Goal: Task Accomplishment & Management: Use online tool/utility

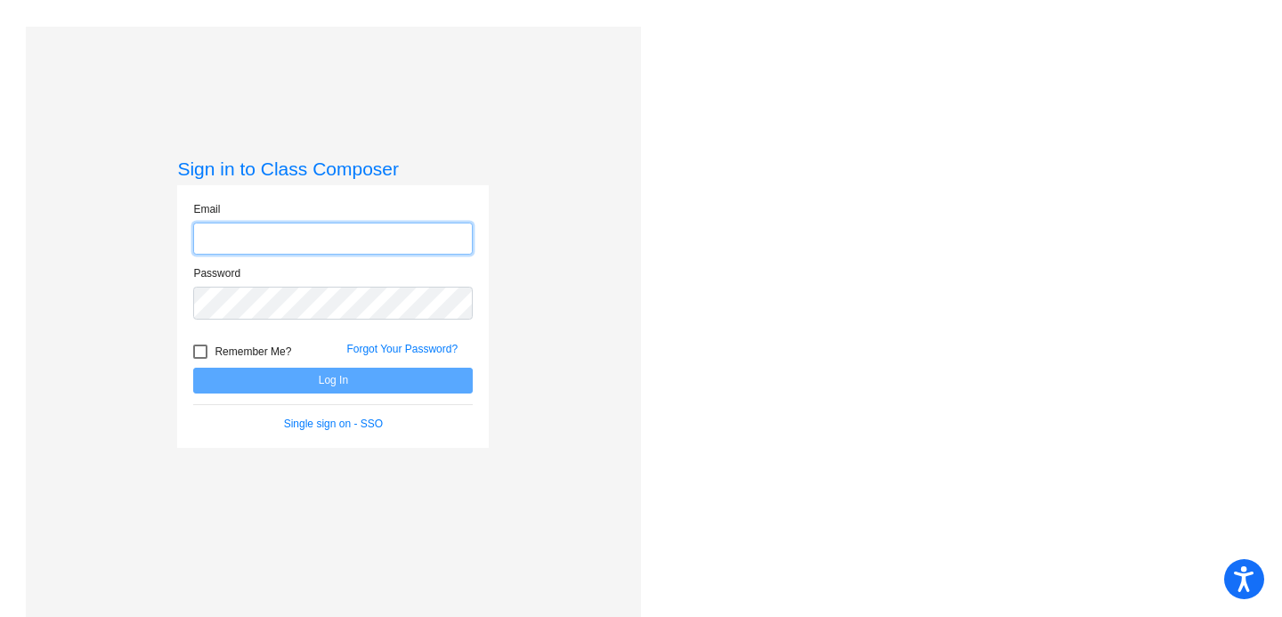
type input "[EMAIL_ADDRESS][DOMAIN_NAME]"
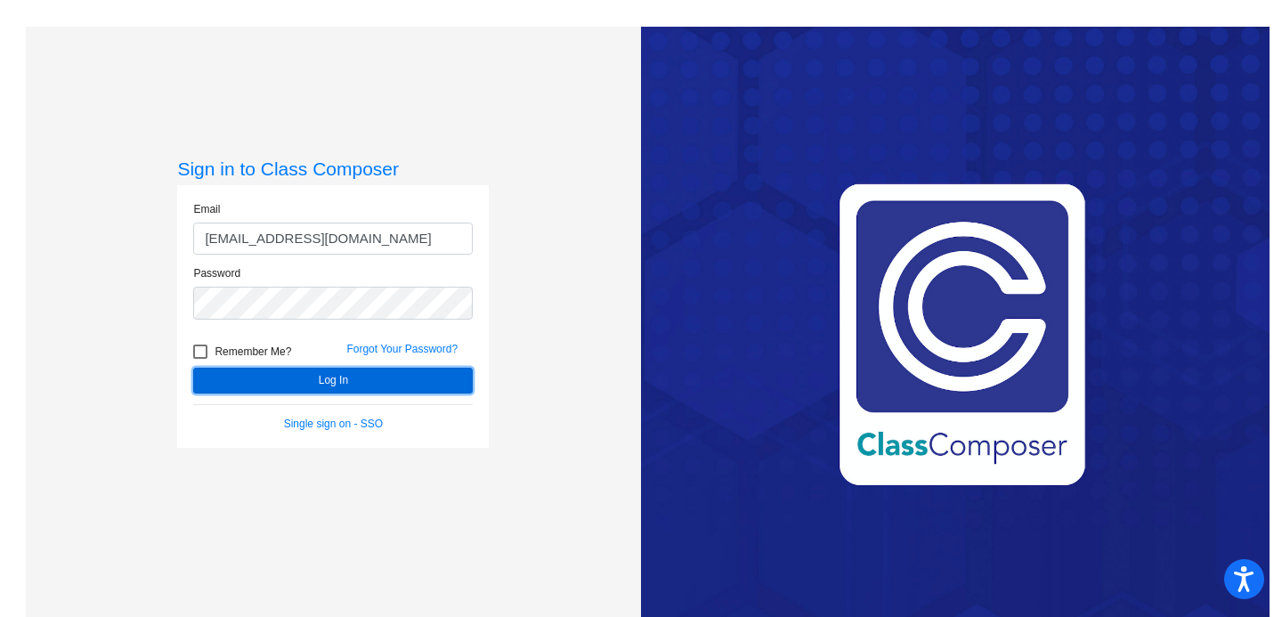
click at [392, 378] on button "Log In" at bounding box center [333, 381] width 280 height 26
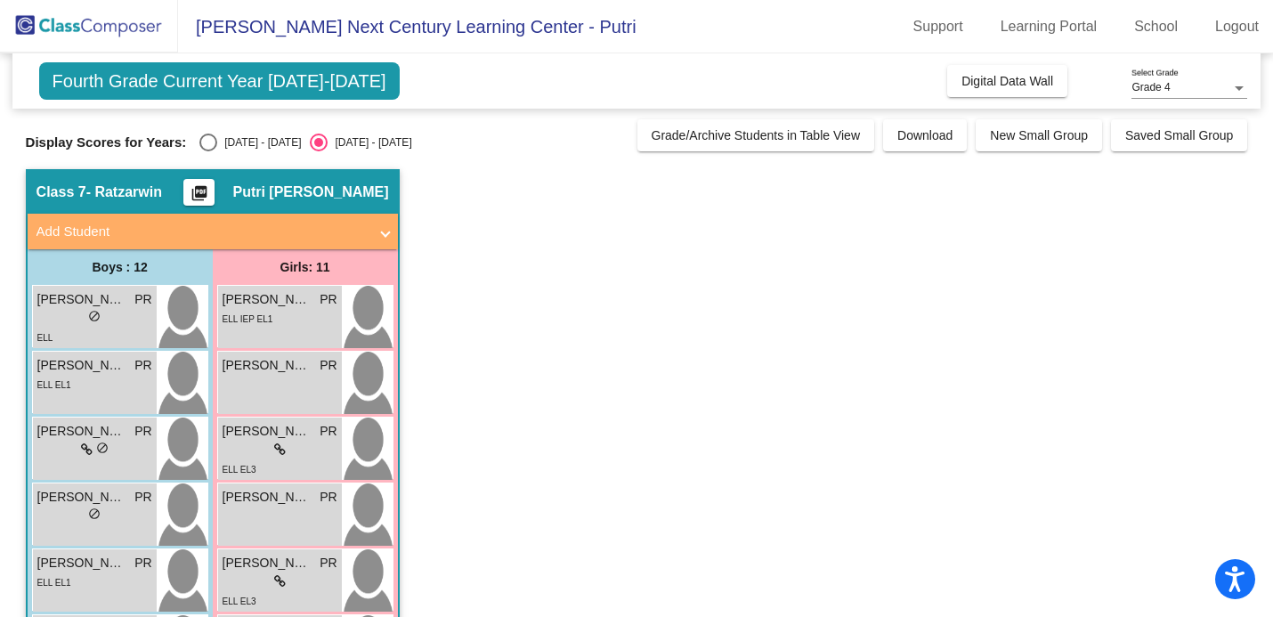
click at [322, 91] on span "Fourth Grade Current Year [DATE]-[DATE]" at bounding box center [219, 80] width 361 height 37
click at [1165, 36] on link "School" at bounding box center [1156, 26] width 72 height 28
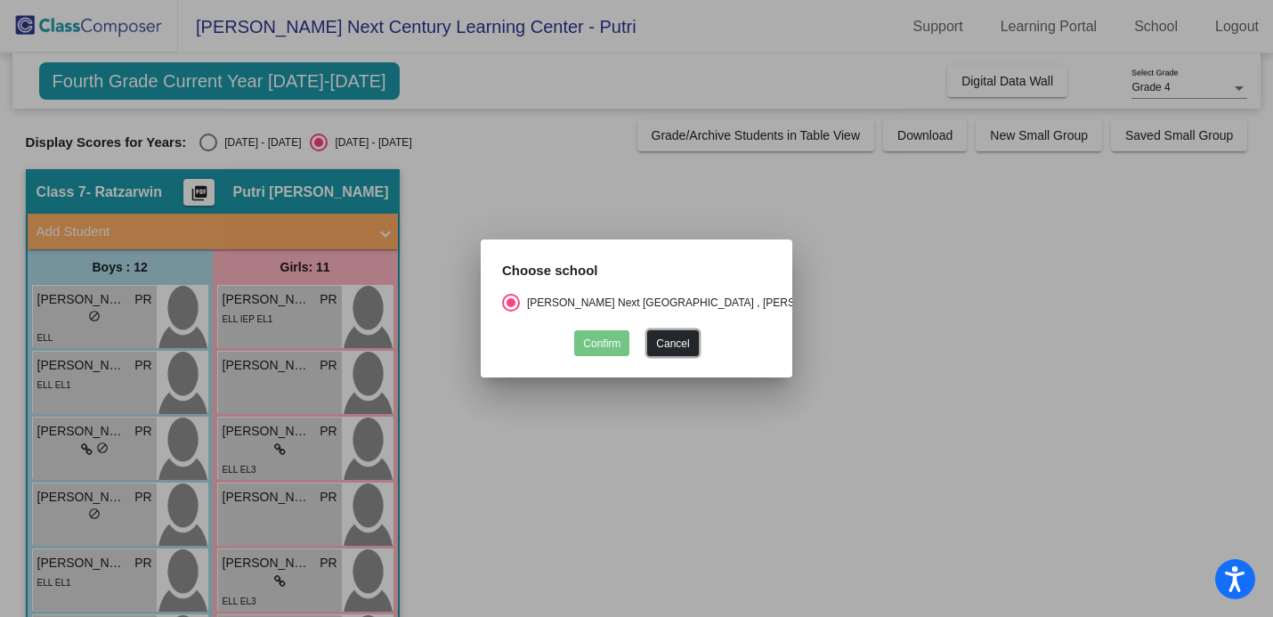
click at [658, 339] on button "Cancel" at bounding box center [672, 343] width 51 height 26
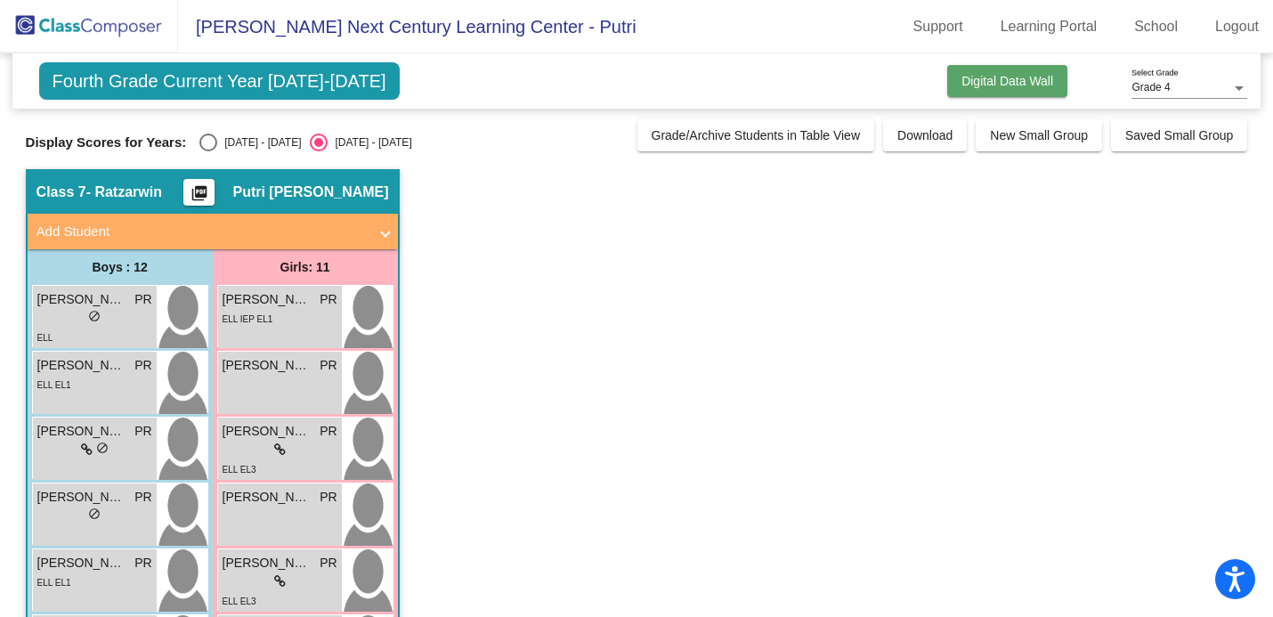
click at [1028, 86] on span "Digital Data Wall" at bounding box center [1008, 81] width 92 height 14
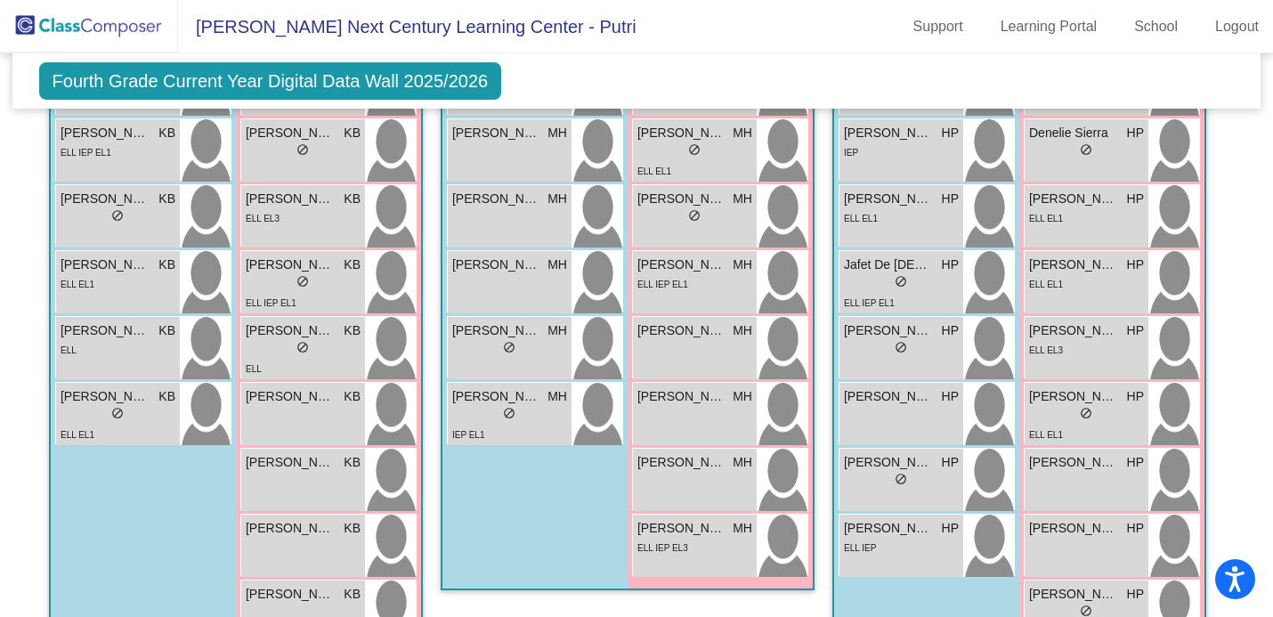
scroll to position [1849, 0]
click at [531, 413] on div "lock do_not_disturb_alt" at bounding box center [509, 416] width 115 height 19
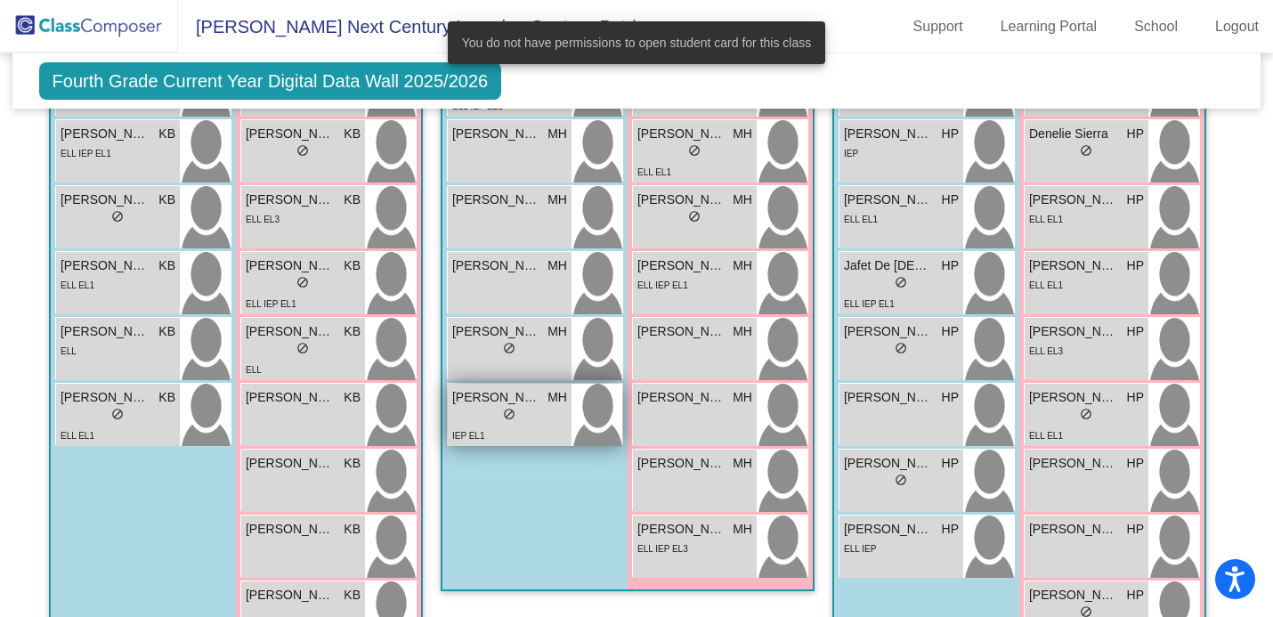
click at [491, 407] on div "lock do_not_disturb_alt" at bounding box center [509, 416] width 115 height 19
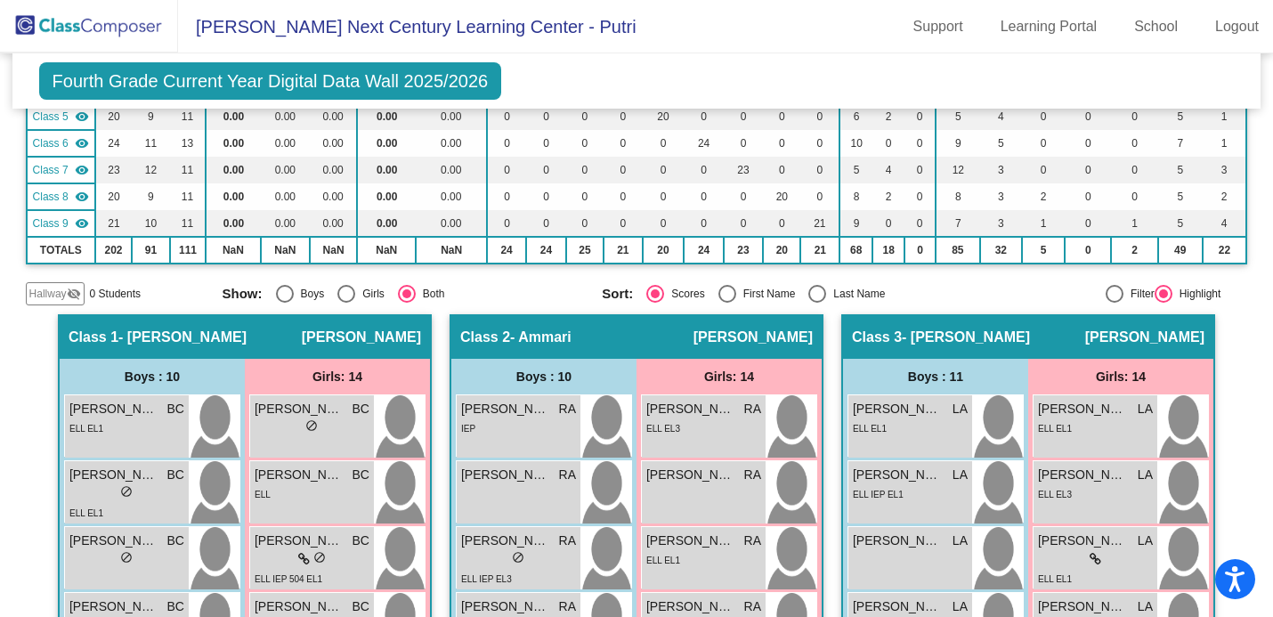
scroll to position [0, 0]
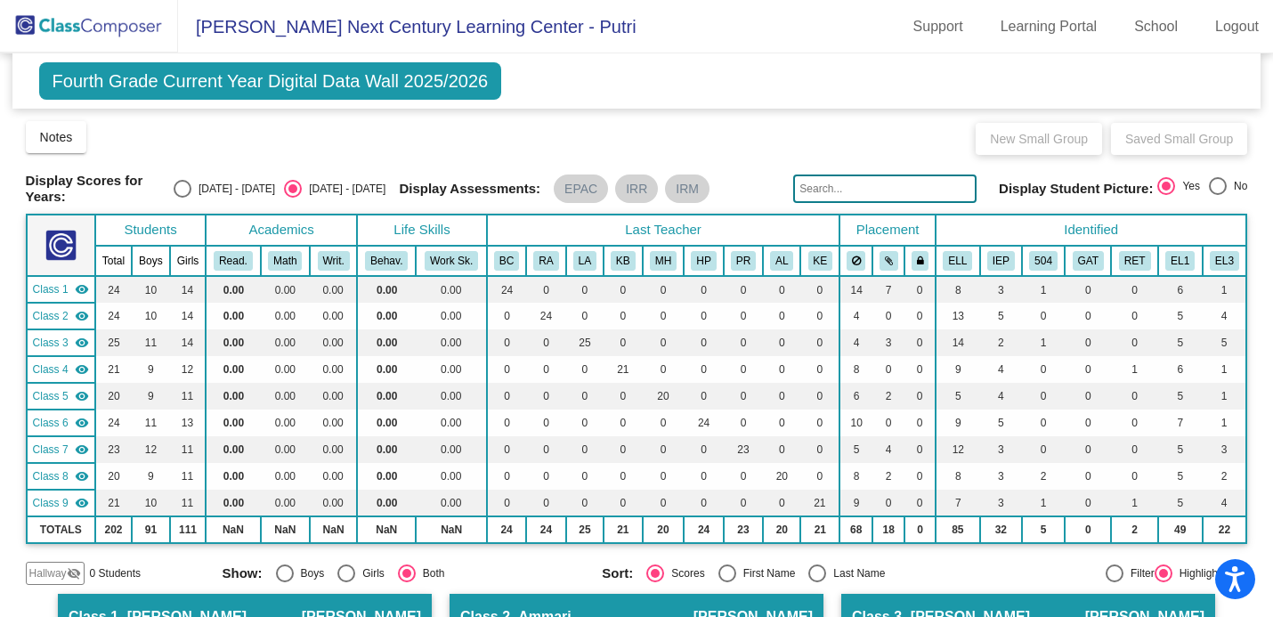
click at [770, 48] on mat-toolbar "[PERSON_NAME] Next Century Learning Center - Putri Support Learning Portal Scho…" at bounding box center [636, 26] width 1273 height 53
click at [758, 14] on mat-toolbar "[PERSON_NAME] Next Century Learning Center - Putri Support Learning Portal Scho…" at bounding box center [636, 26] width 1273 height 53
